Goal: Entertainment & Leisure: Consume media (video, audio)

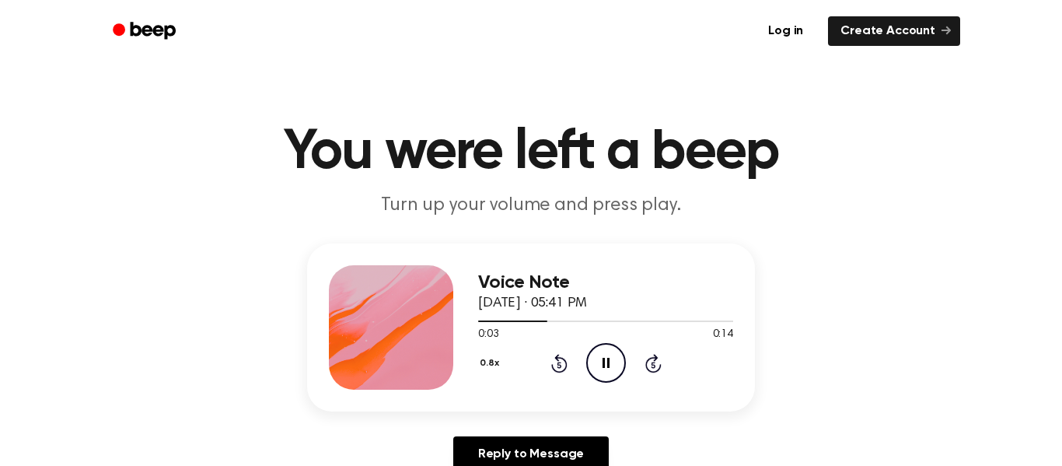
click at [488, 362] on button "0.8x" at bounding box center [491, 363] width 26 height 26
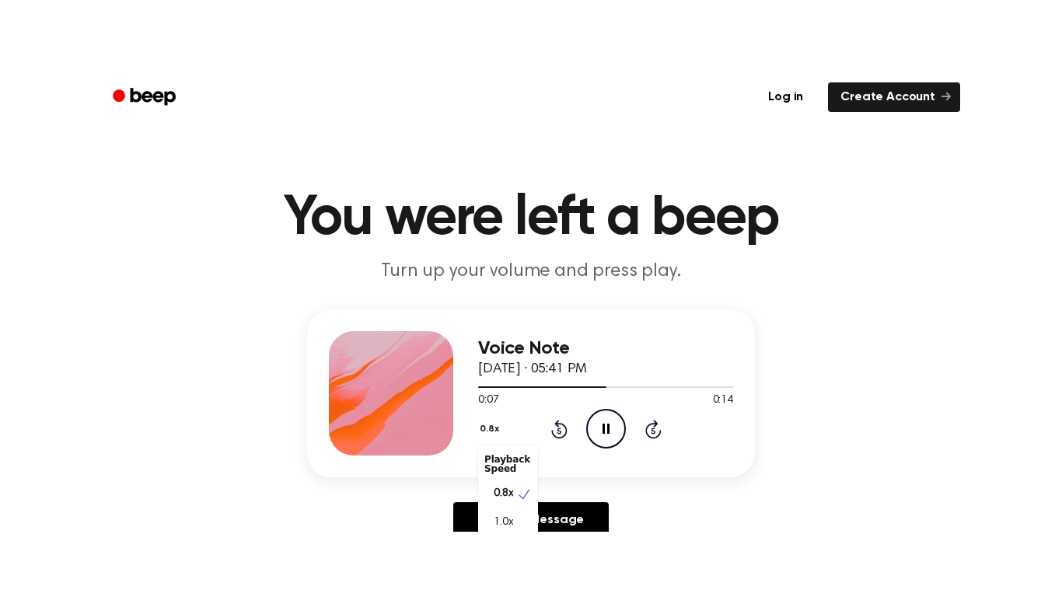
scroll to position [7, 0]
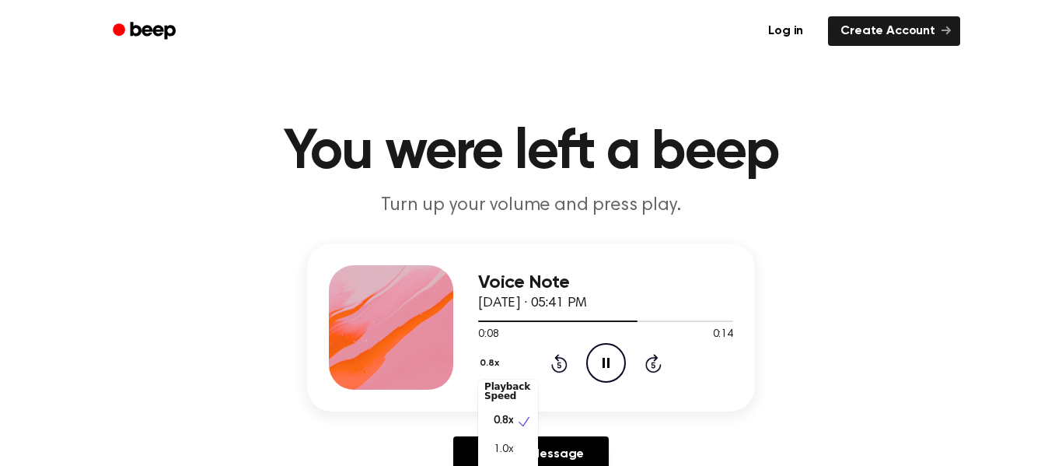
click at [519, 395] on div "Playback Speed" at bounding box center [508, 391] width 60 height 31
click at [503, 355] on button "0.8x" at bounding box center [491, 363] width 26 height 26
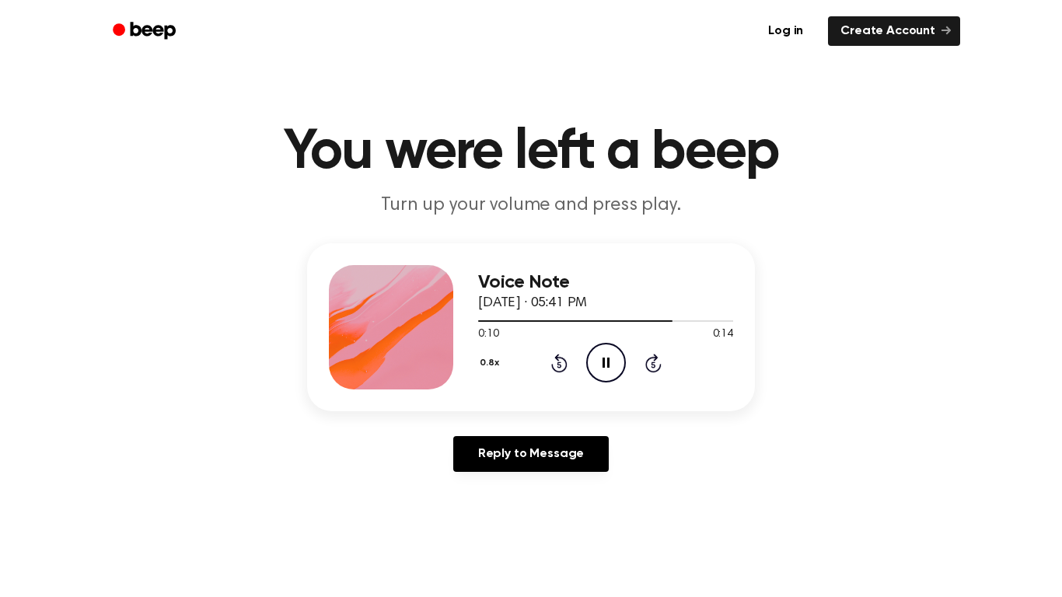
click at [493, 356] on button "0.8x" at bounding box center [491, 363] width 26 height 26
click at [495, 465] on div "2.0x" at bounding box center [508, 536] width 60 height 29
click at [604, 359] on icon "Play Audio" at bounding box center [606, 363] width 40 height 40
click at [622, 340] on div "0:14 0:14" at bounding box center [605, 335] width 255 height 16
click at [612, 363] on icon "Play Audio" at bounding box center [606, 363] width 40 height 40
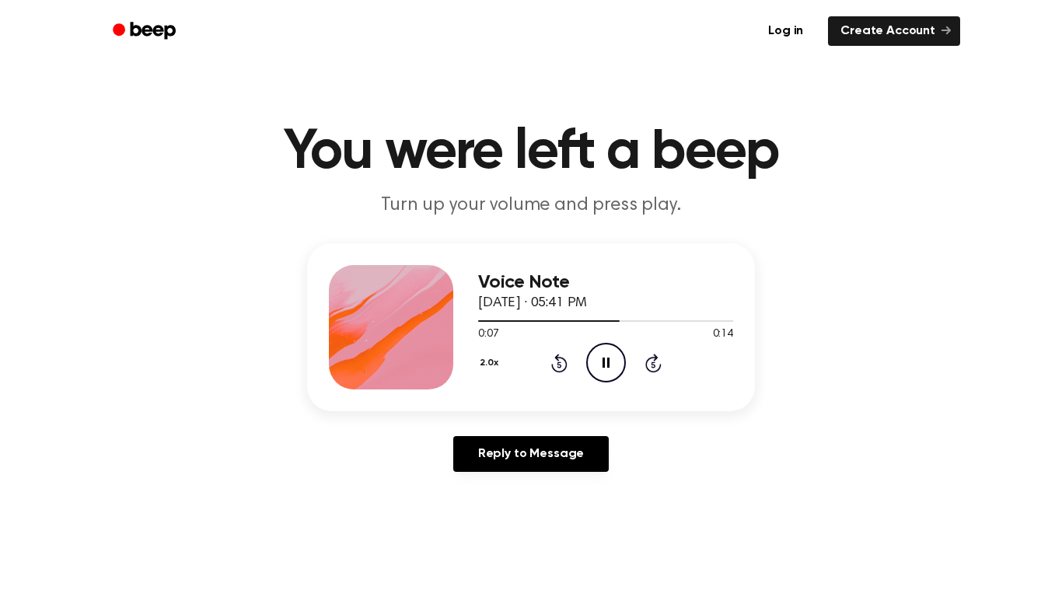
click at [494, 366] on button "2.0x" at bounding box center [491, 363] width 26 height 26
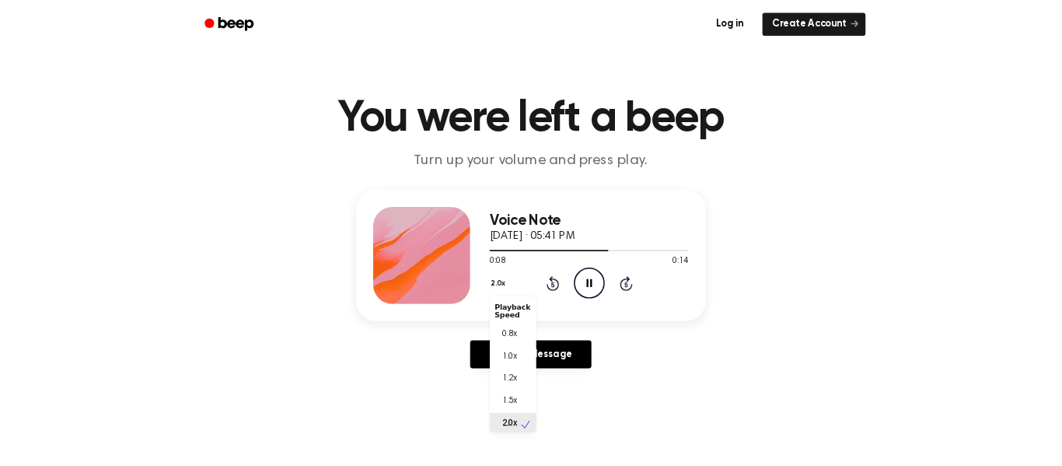
scroll to position [4, 0]
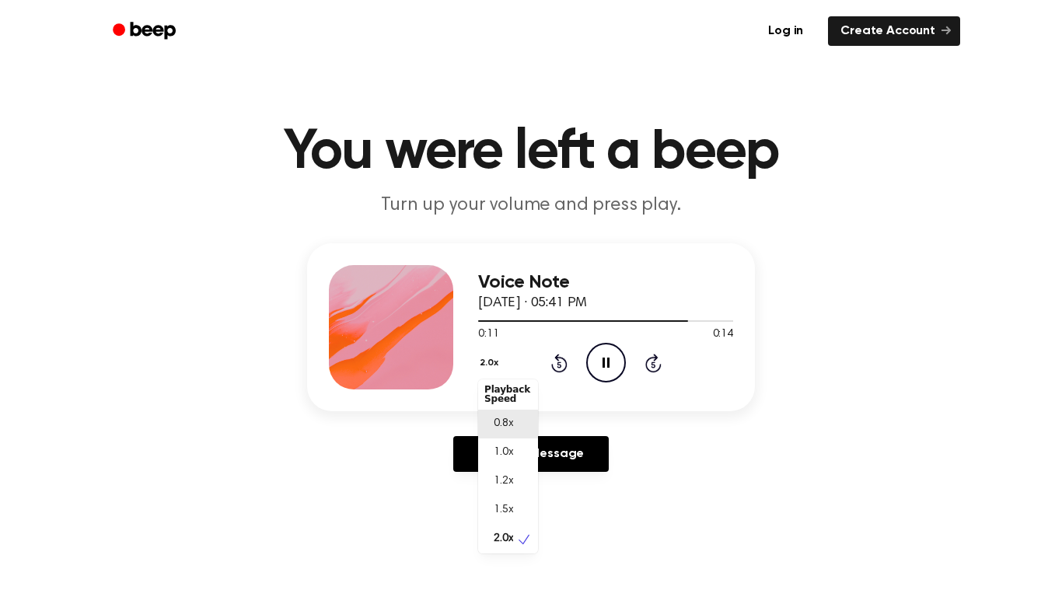
click at [507, 418] on span "0.8x" at bounding box center [503, 424] width 19 height 16
click at [603, 358] on icon "Play Audio" at bounding box center [606, 363] width 40 height 40
click at [617, 359] on icon "Play Audio" at bounding box center [606, 363] width 40 height 40
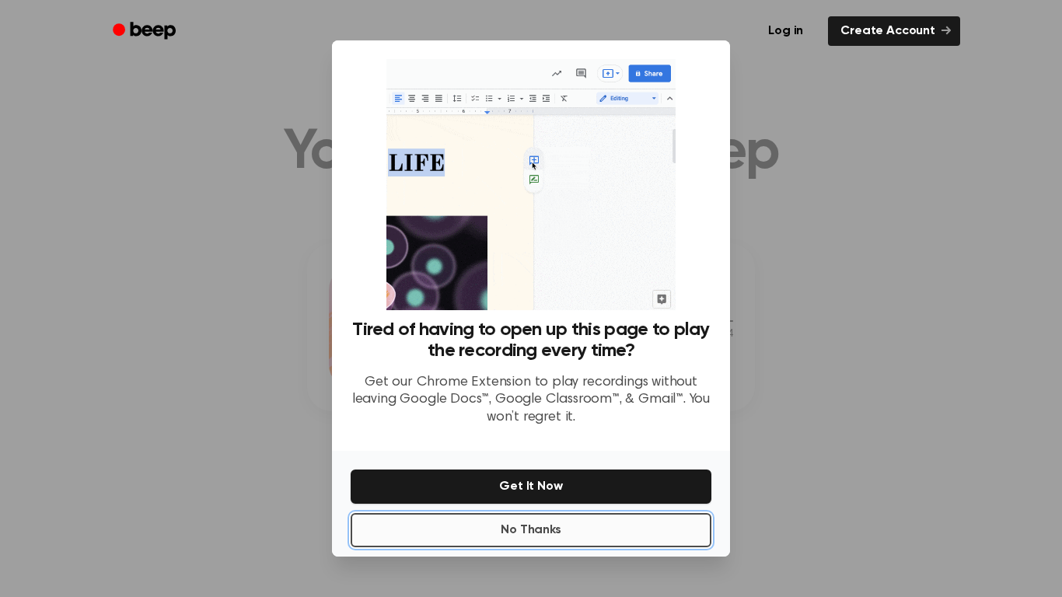
click at [507, 465] on button "No Thanks" at bounding box center [531, 530] width 361 height 34
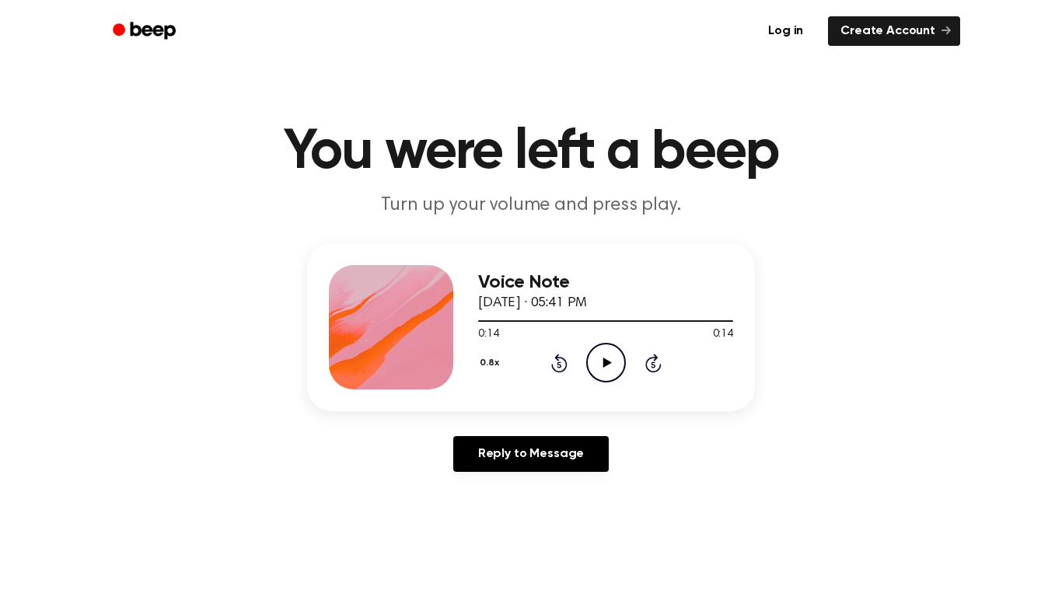
click at [597, 356] on icon "Play Audio" at bounding box center [606, 363] width 40 height 40
click at [603, 359] on icon at bounding box center [606, 363] width 7 height 10
click at [603, 359] on icon "Play Audio" at bounding box center [606, 363] width 40 height 40
click at [603, 359] on icon at bounding box center [606, 363] width 7 height 10
click at [603, 359] on icon "Play Audio" at bounding box center [606, 363] width 40 height 40
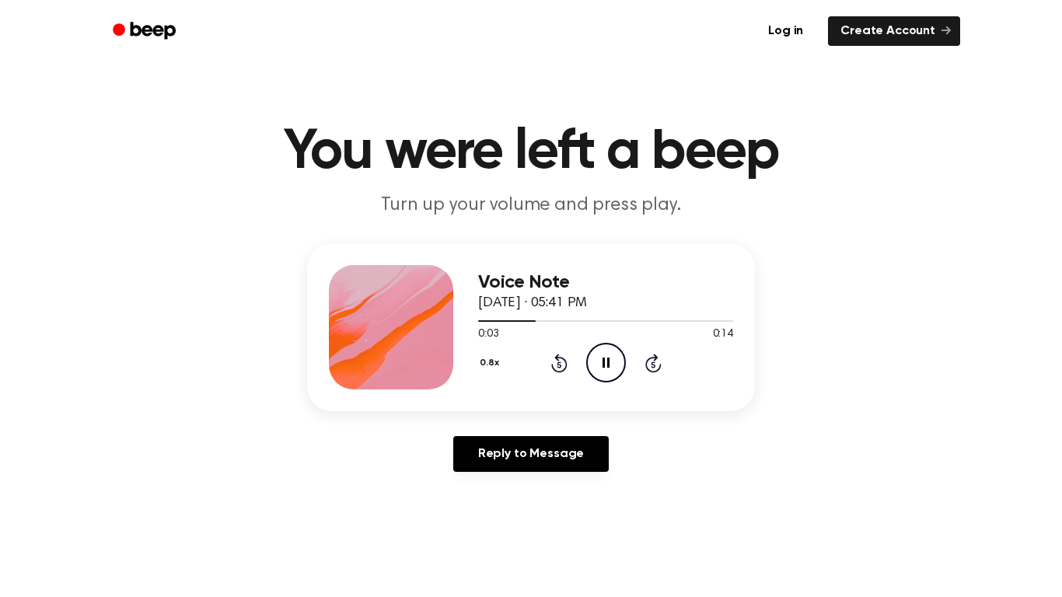
click at [603, 359] on icon at bounding box center [606, 363] width 7 height 10
click at [603, 359] on icon "Play Audio" at bounding box center [606, 363] width 40 height 40
click at [603, 359] on icon at bounding box center [606, 363] width 7 height 10
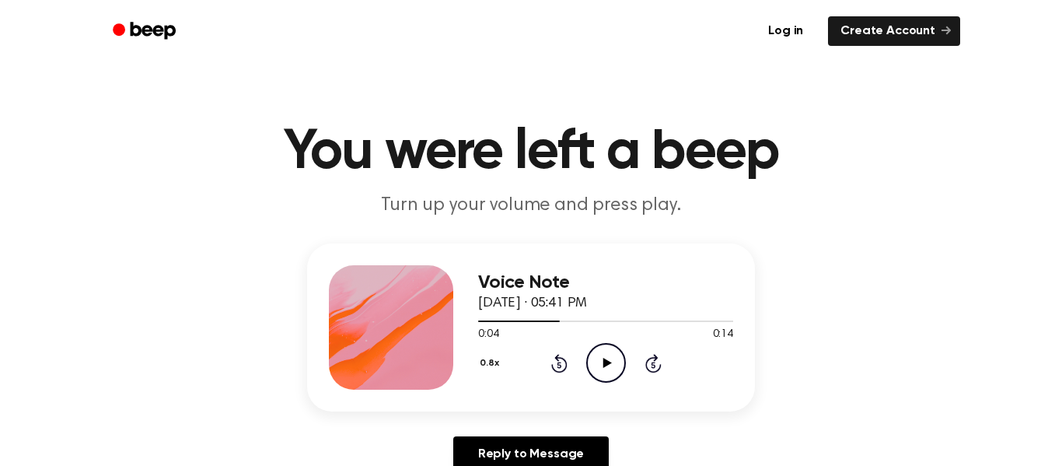
click at [606, 362] on icon at bounding box center [607, 363] width 9 height 10
click at [603, 367] on icon at bounding box center [606, 363] width 7 height 10
click at [600, 354] on icon "Play Audio" at bounding box center [606, 363] width 40 height 40
click at [611, 359] on icon "Pause Audio" at bounding box center [606, 363] width 40 height 40
click at [622, 358] on icon "Play Audio" at bounding box center [606, 363] width 40 height 40
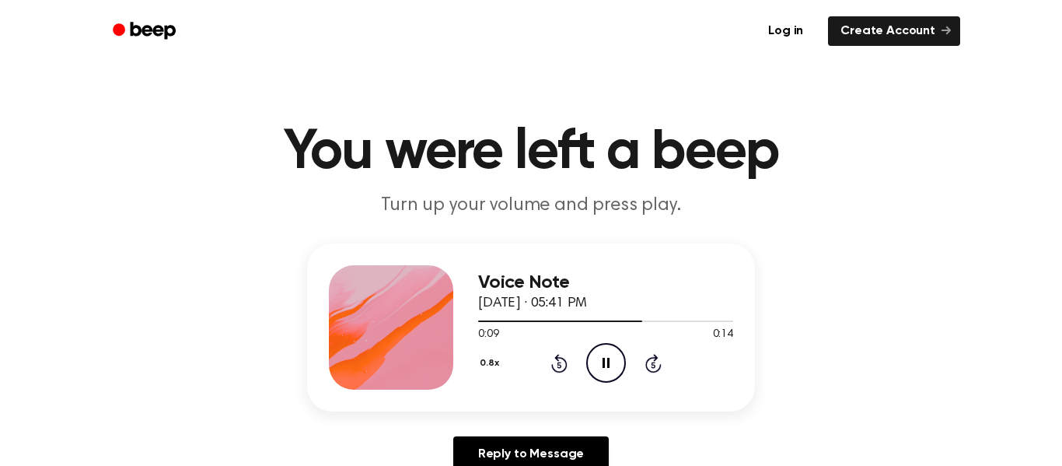
click at [607, 361] on icon "Pause Audio" at bounding box center [606, 363] width 40 height 40
click at [603, 350] on icon "Play Audio" at bounding box center [606, 363] width 40 height 40
click at [610, 349] on icon "Pause Audio" at bounding box center [606, 363] width 40 height 40
